Goal: Information Seeking & Learning: Find contact information

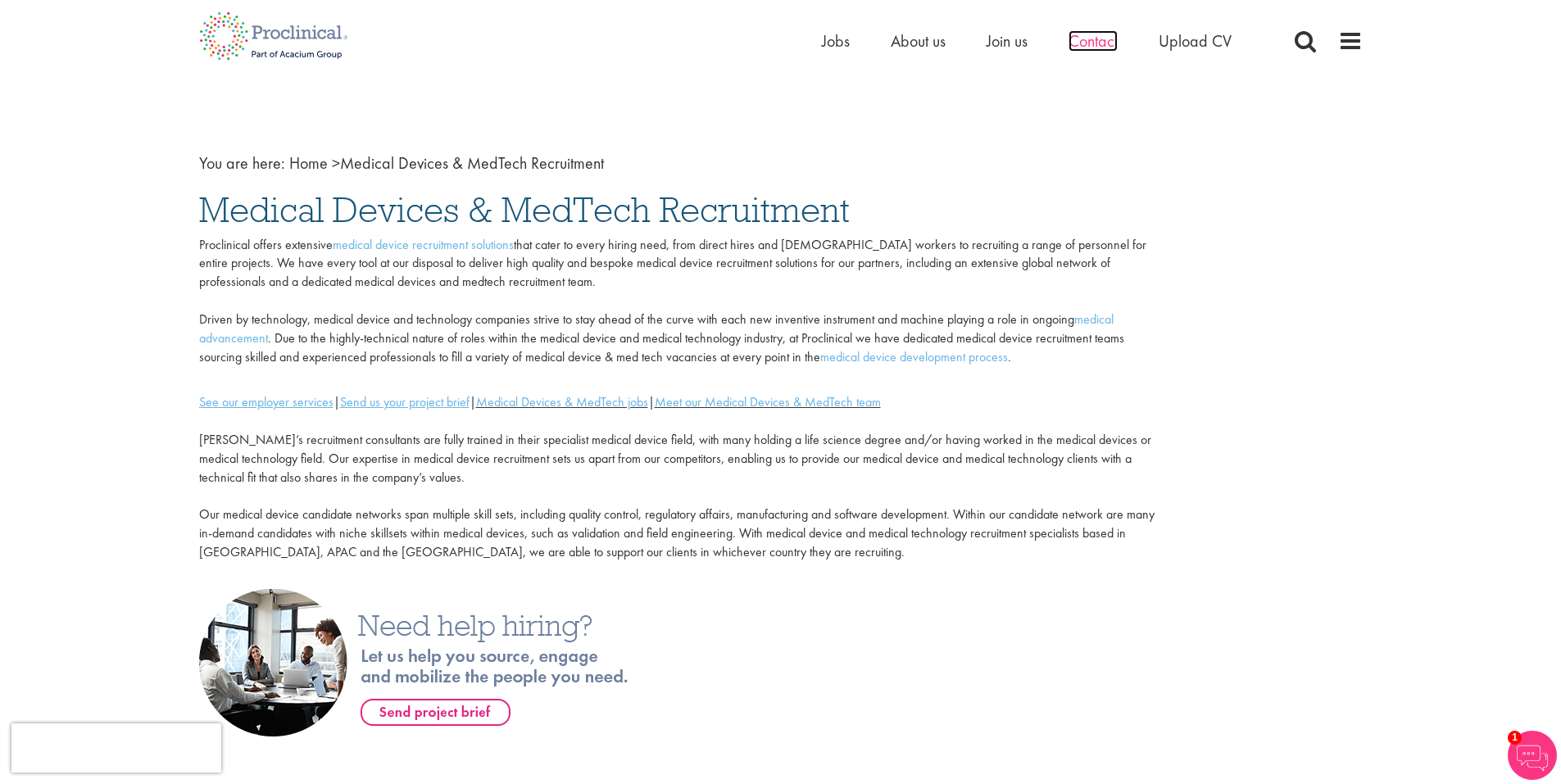
click at [1095, 43] on span "Contact" at bounding box center [1093, 41] width 50 height 21
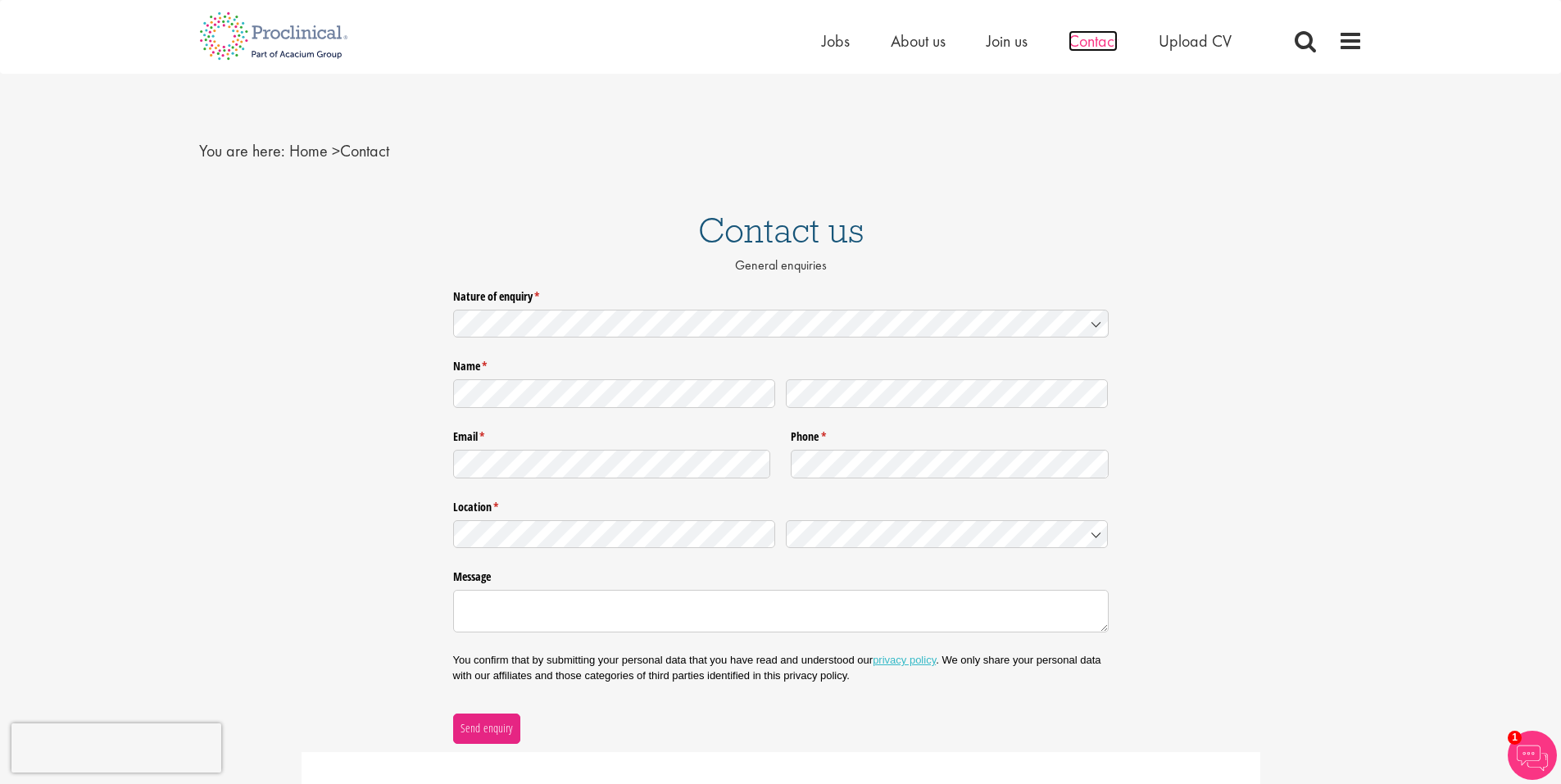
click at [1087, 45] on span "Contact" at bounding box center [1093, 41] width 50 height 21
click at [1094, 45] on span "Contact" at bounding box center [1093, 41] width 50 height 21
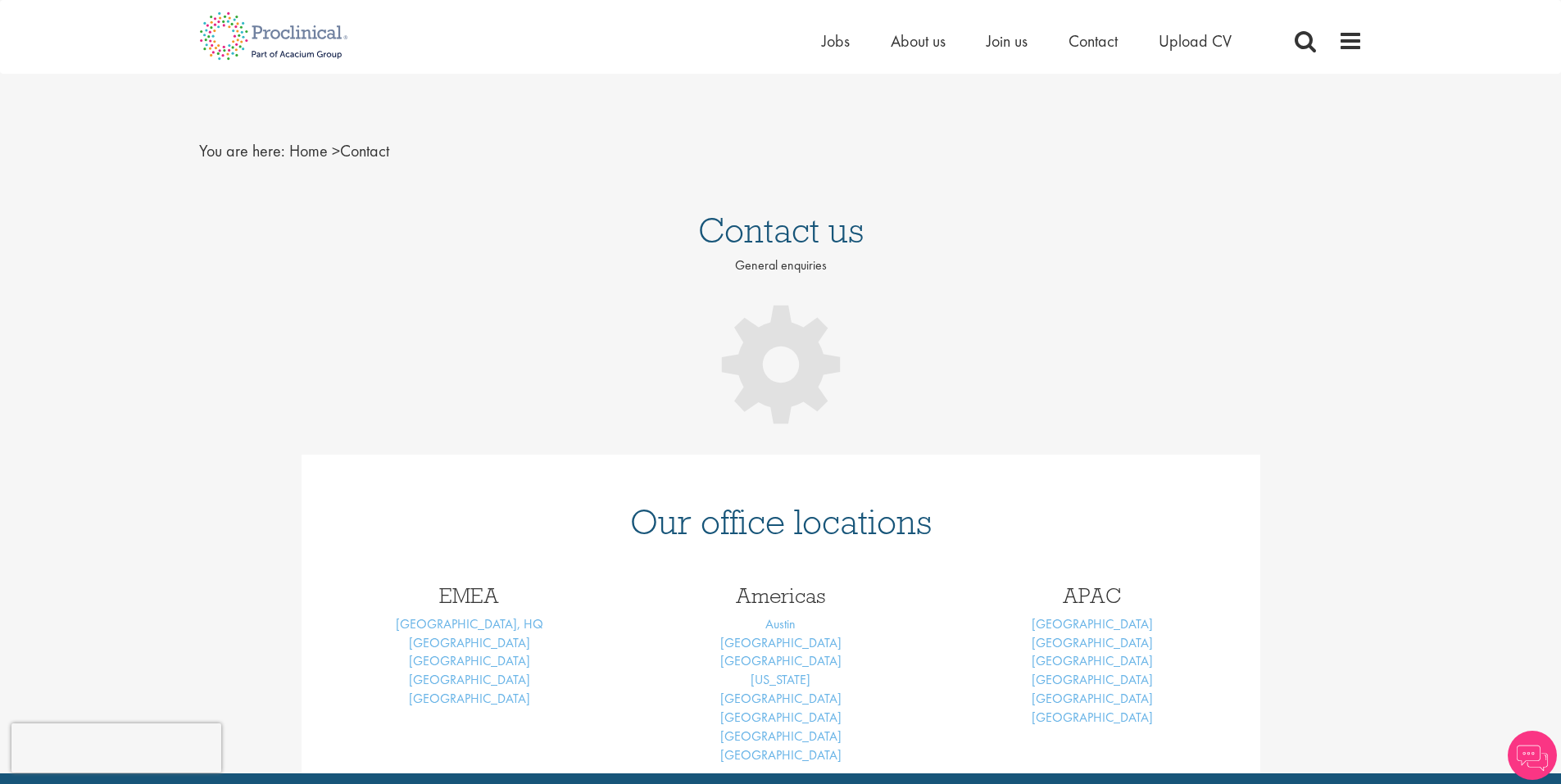
click at [1082, 535] on h1 "Our office locations" at bounding box center [781, 522] width 910 height 36
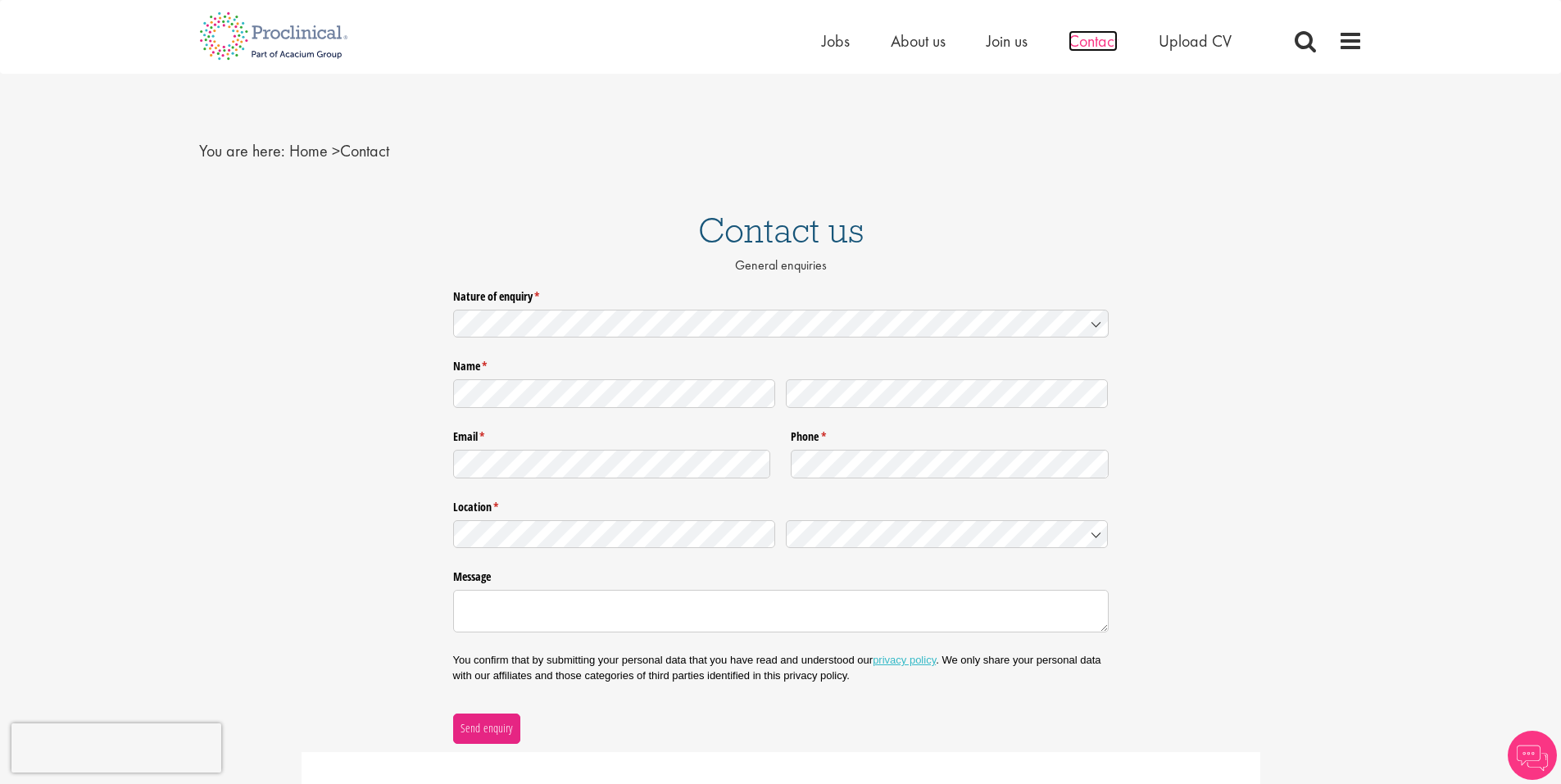
click at [1098, 40] on span "Contact" at bounding box center [1093, 41] width 50 height 21
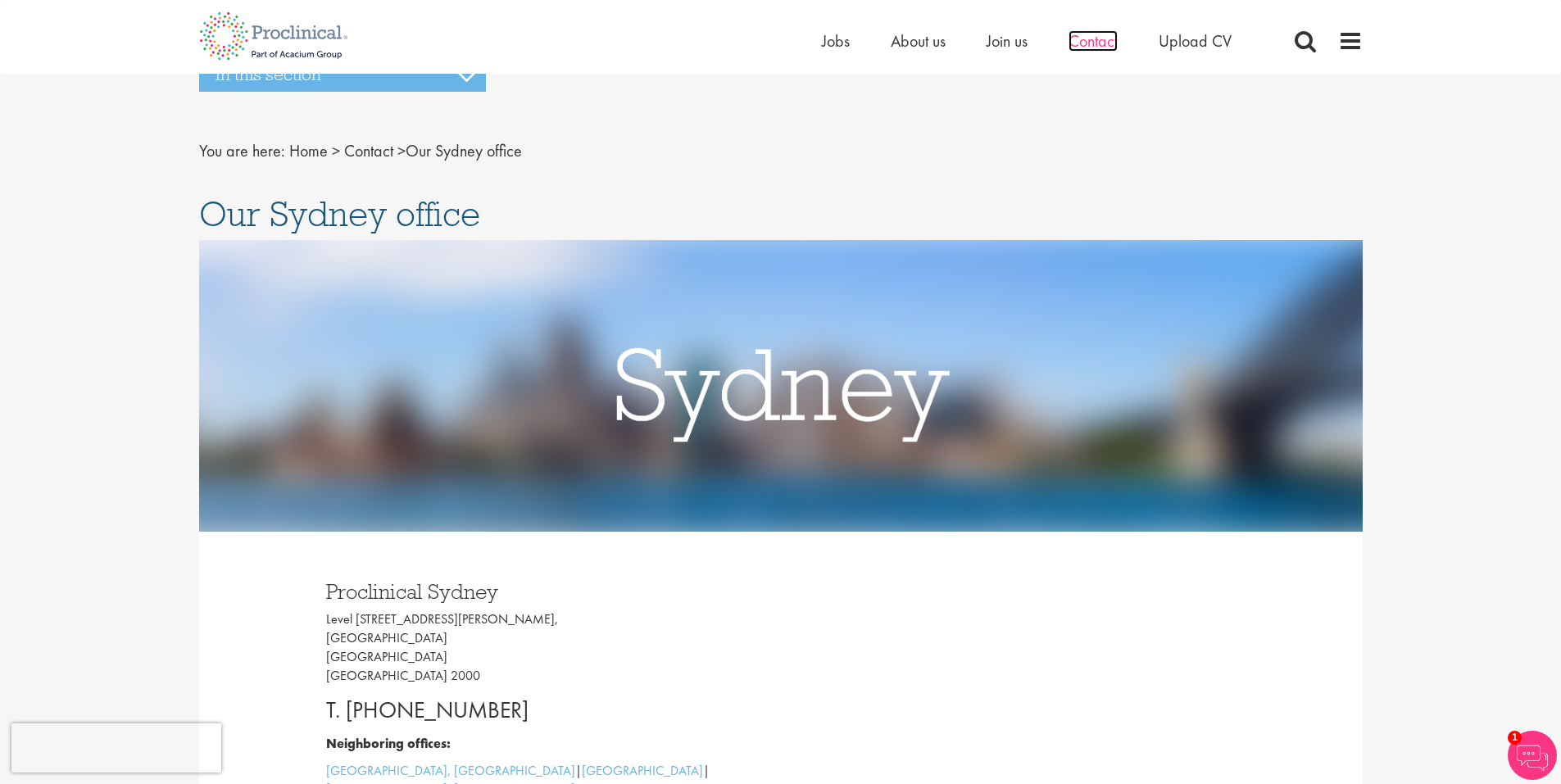
click at [1097, 45] on span "Contact" at bounding box center [1093, 41] width 50 height 21
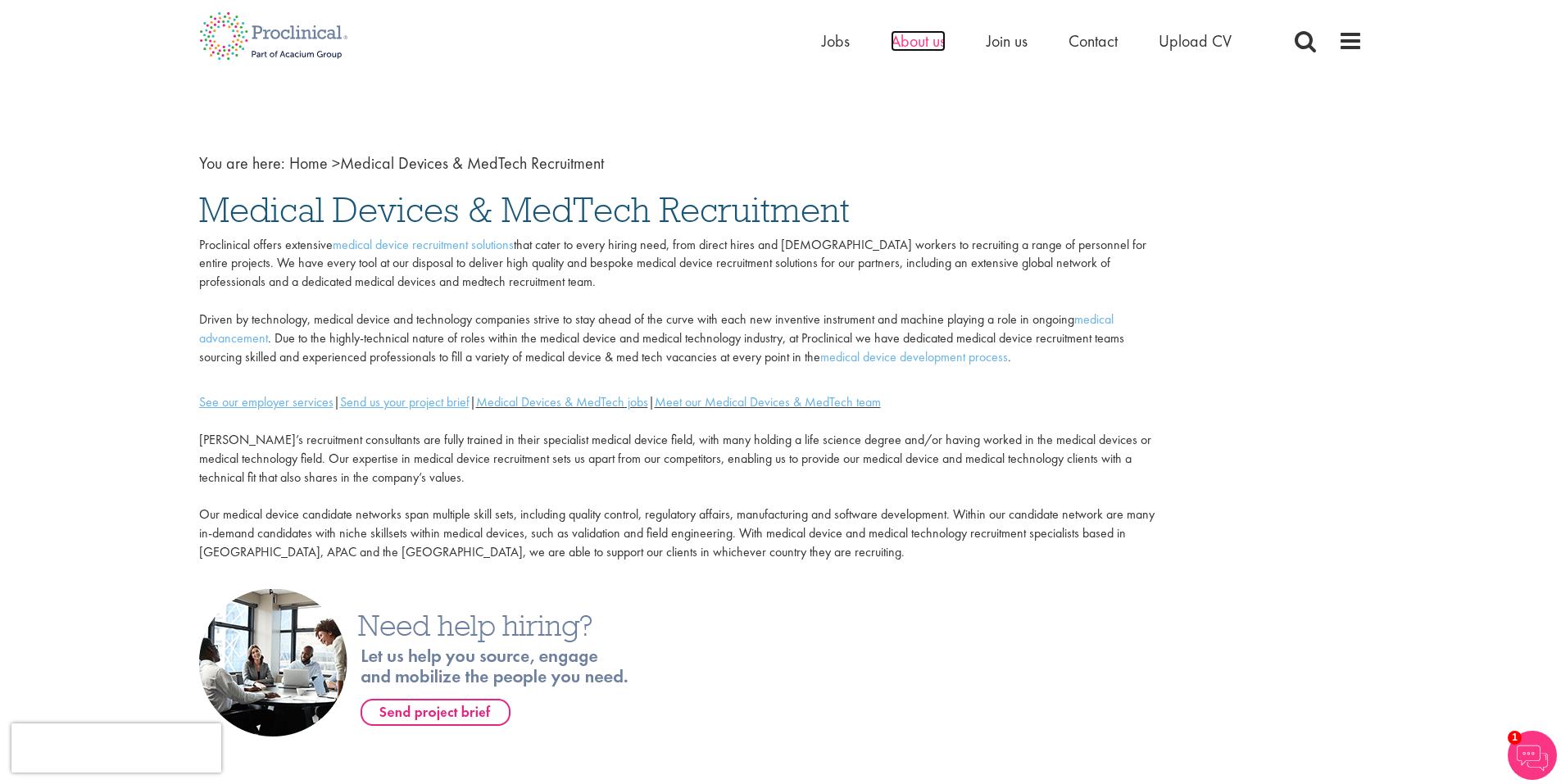
click at [894, 45] on span "About us" at bounding box center [918, 41] width 55 height 21
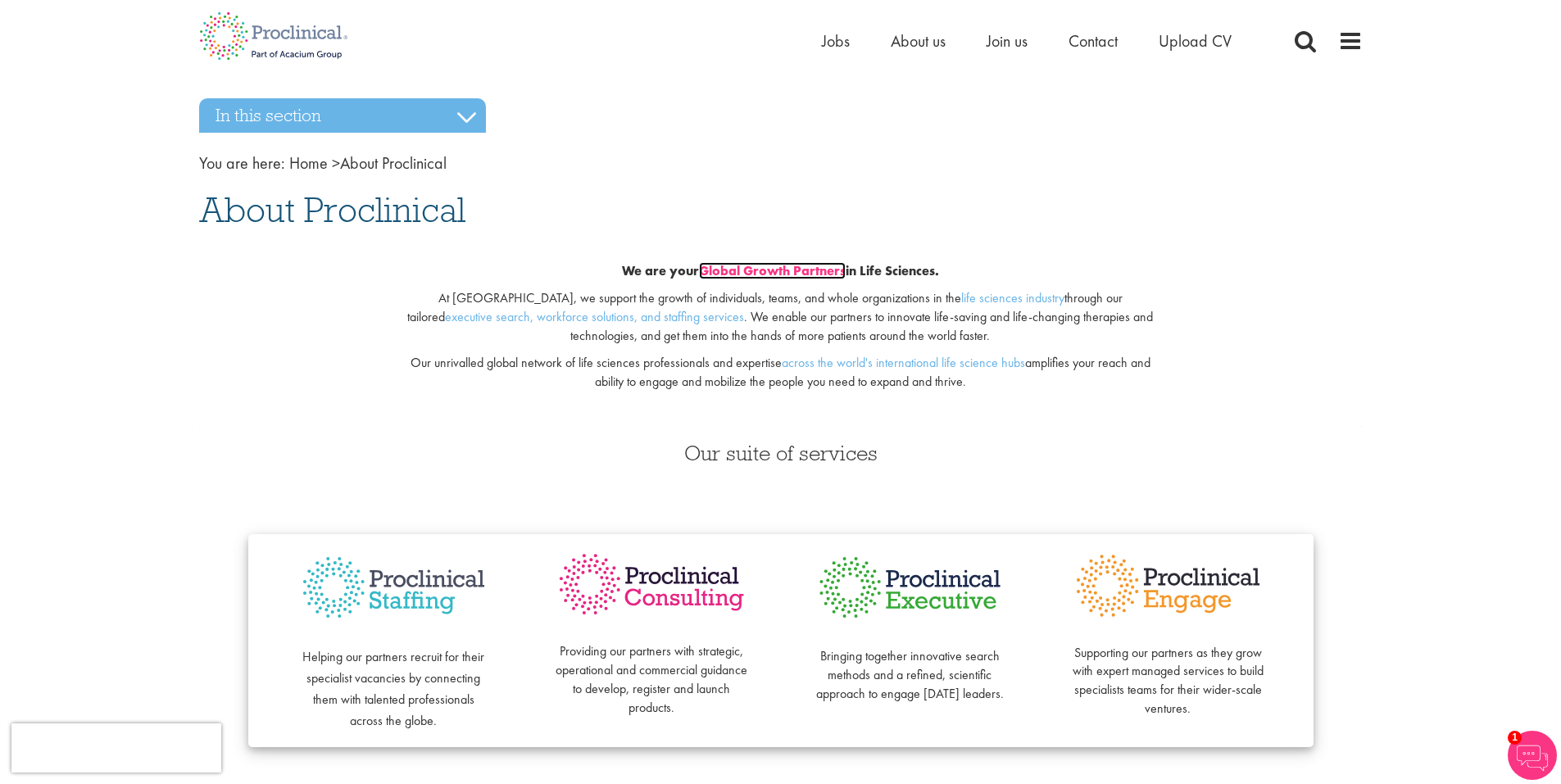
click at [733, 273] on link "Global Growth Partners" at bounding box center [773, 271] width 147 height 17
click at [915, 42] on span "About us" at bounding box center [918, 41] width 55 height 21
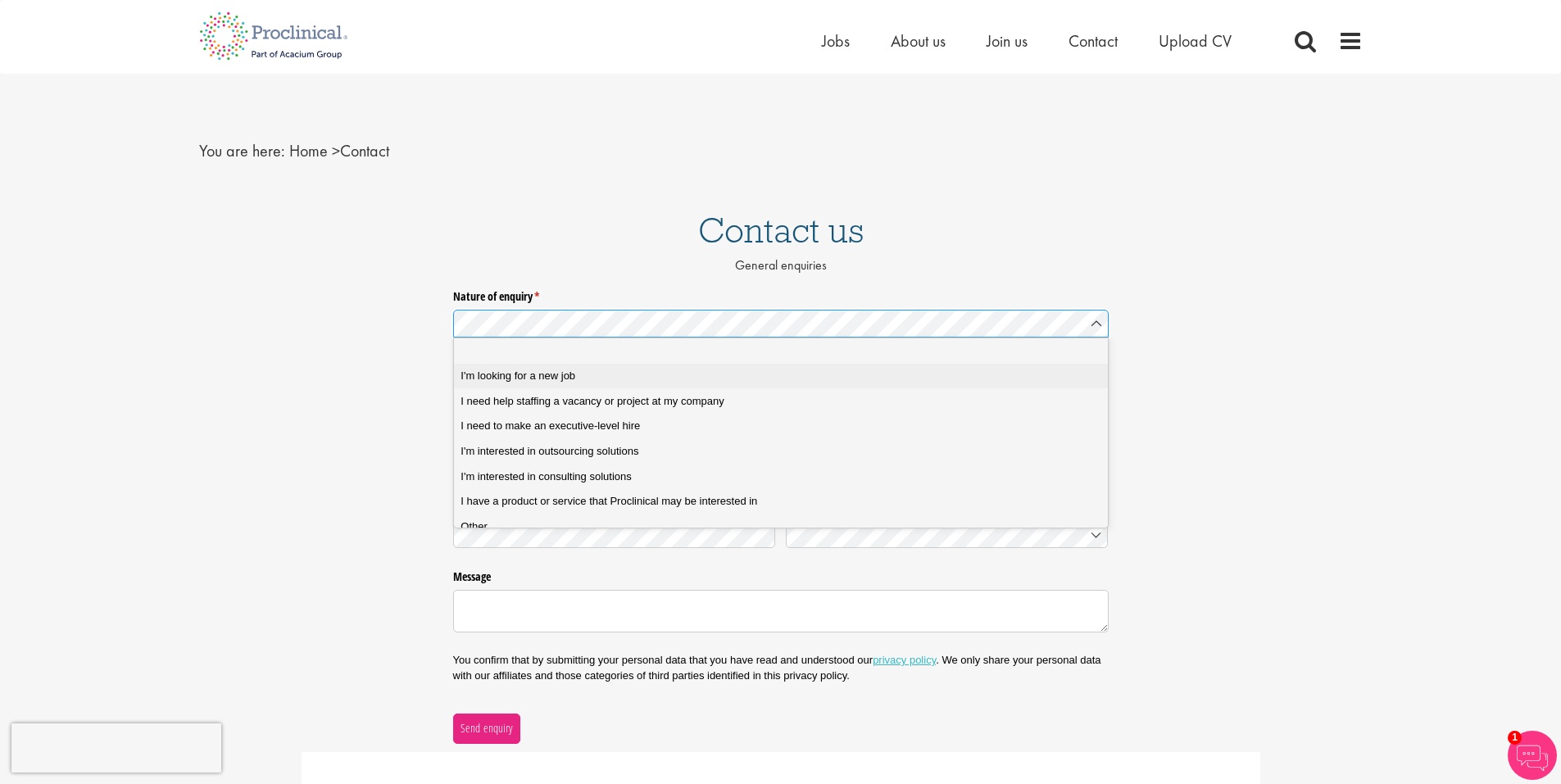
click at [650, 375] on div "I'm looking for a new job" at bounding box center [787, 376] width 652 height 15
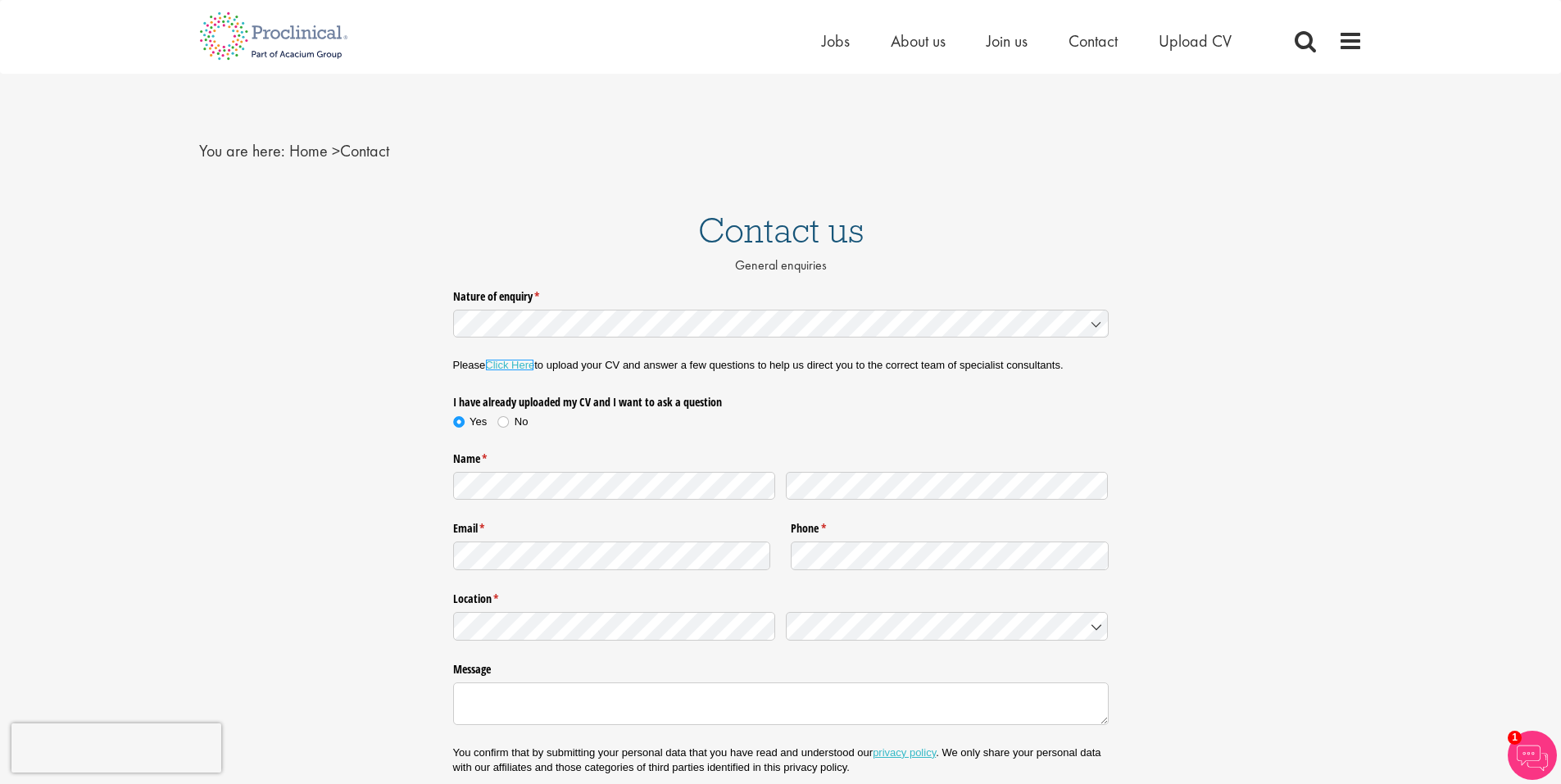
click at [503, 365] on link "Click Here" at bounding box center [510, 365] width 50 height 12
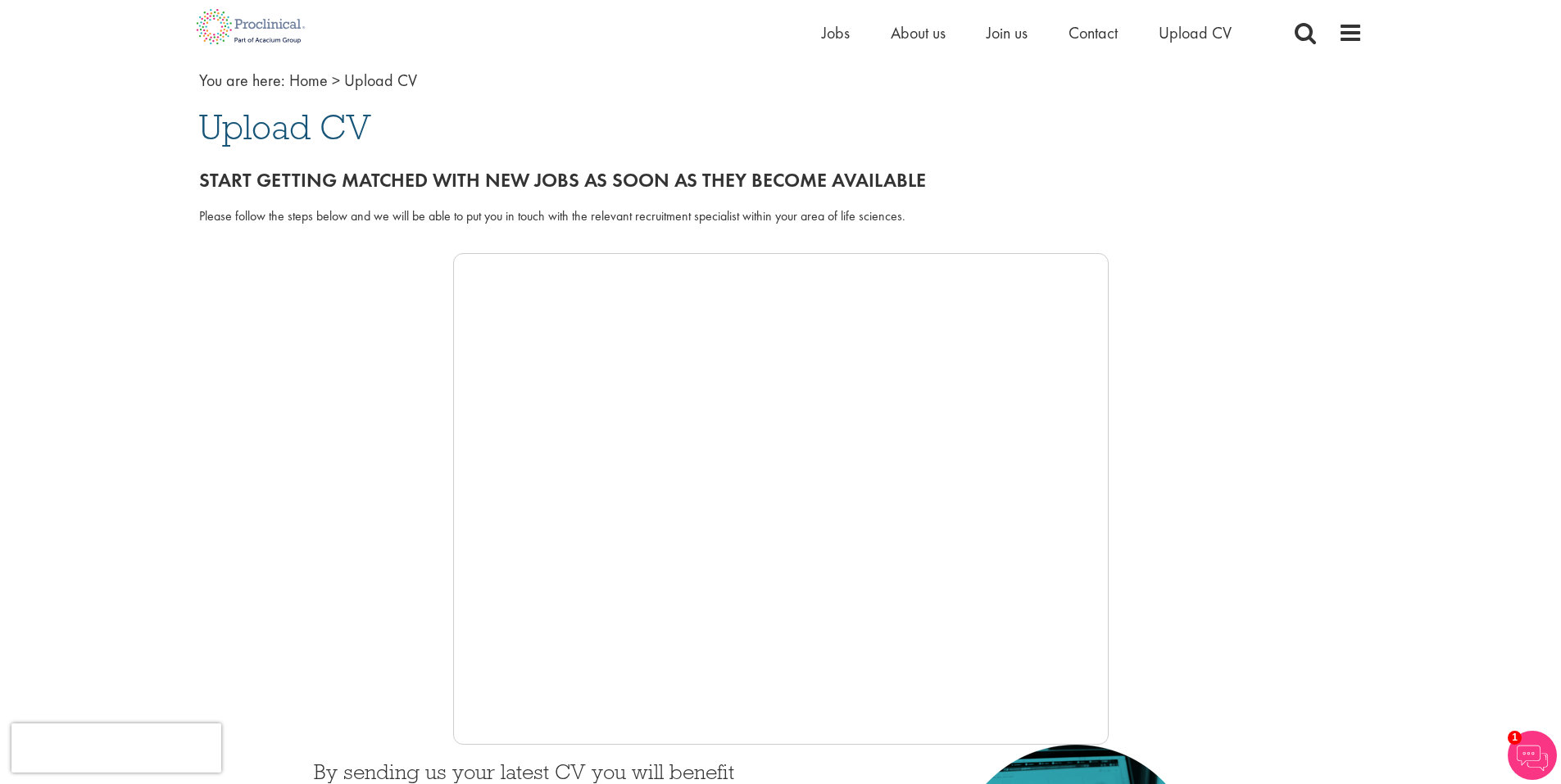
scroll to position [77, 0]
